Goal: Information Seeking & Learning: Learn about a topic

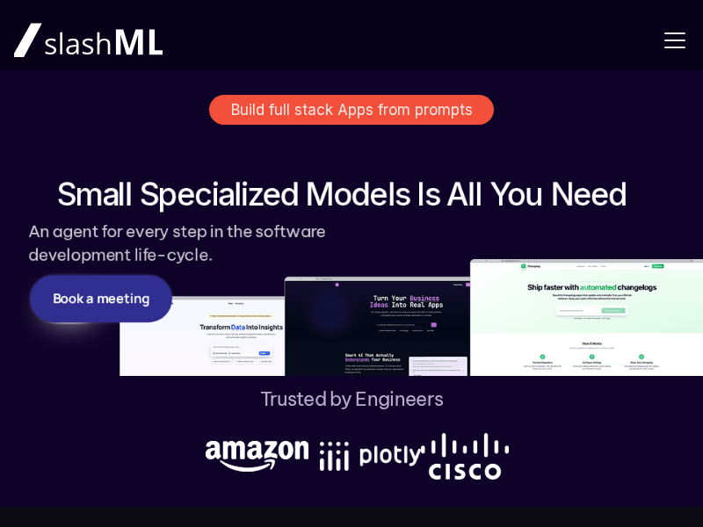
scroll to position [422, 0]
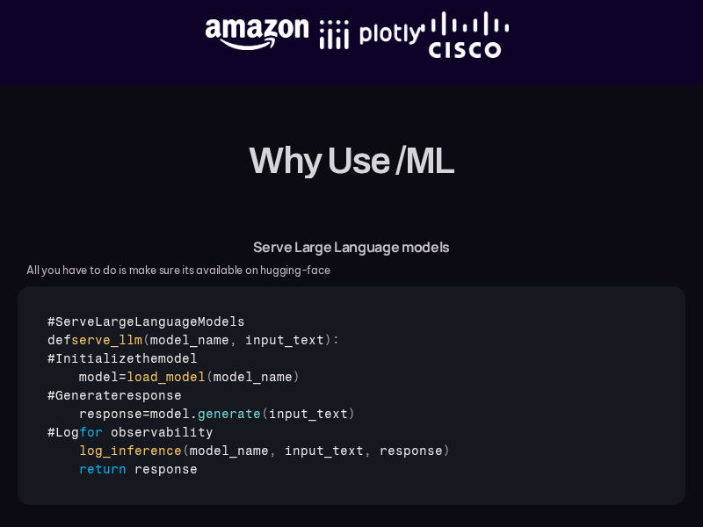
scroll to position [422, 0]
